Goal: Task Accomplishment & Management: Use online tool/utility

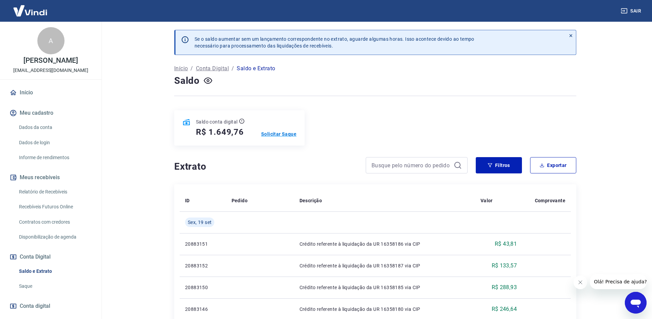
click at [282, 135] on p "Solicitar Saque" at bounding box center [278, 134] width 35 height 7
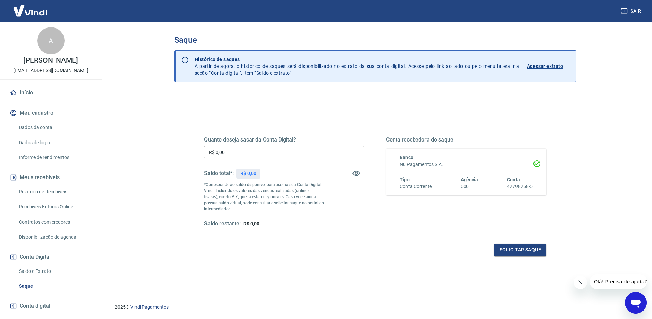
click at [295, 155] on input "R$ 0,00" at bounding box center [284, 152] width 160 height 13
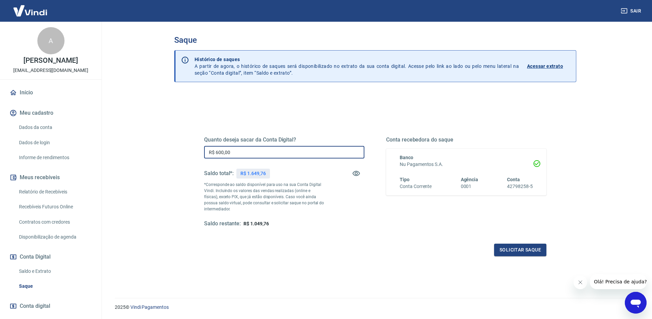
click at [295, 155] on input "R$ 600,00" at bounding box center [284, 152] width 160 height 13
type input "R$ 650,00"
click at [537, 252] on button "Solicitar saque" at bounding box center [520, 250] width 52 height 13
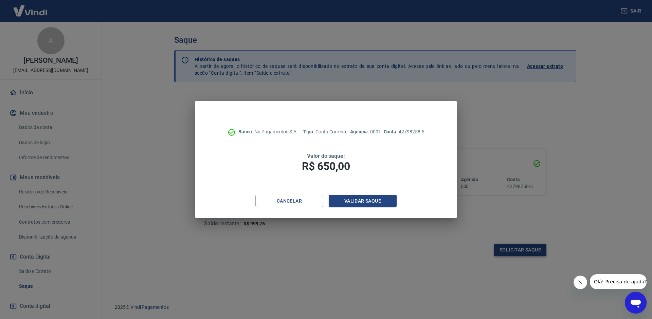
scroll to position [1, 0]
click at [374, 202] on button "Validar saque" at bounding box center [363, 201] width 68 height 13
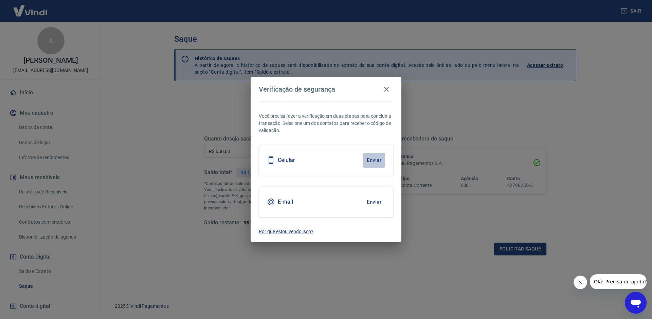
click at [375, 161] on button "Enviar" at bounding box center [374, 160] width 22 height 14
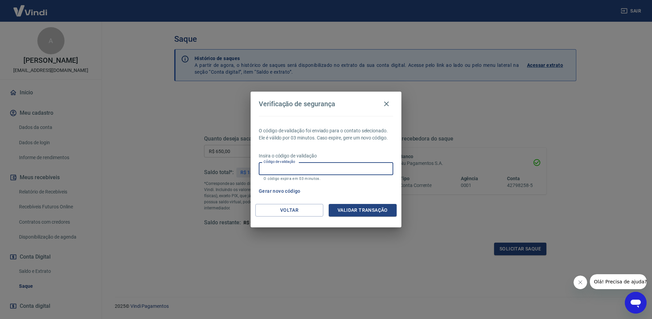
click at [330, 169] on input "Código de validação" at bounding box center [326, 168] width 134 height 13
type input "458895"
drag, startPoint x: 376, startPoint y: 210, endPoint x: 418, endPoint y: 194, distance: 45.2
click at [376, 210] on button "Validar transação" at bounding box center [363, 210] width 68 height 13
